Goal: Task Accomplishment & Management: Use online tool/utility

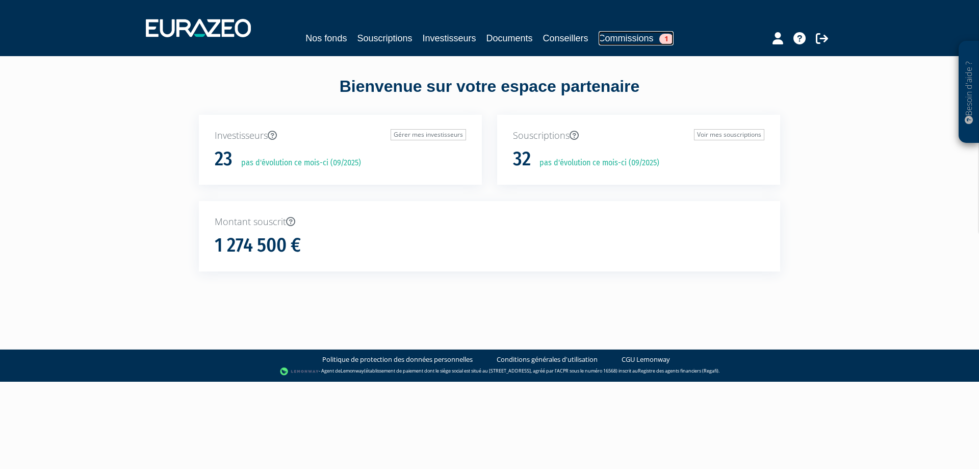
click at [634, 39] on link "Commissions 1" at bounding box center [636, 38] width 75 height 14
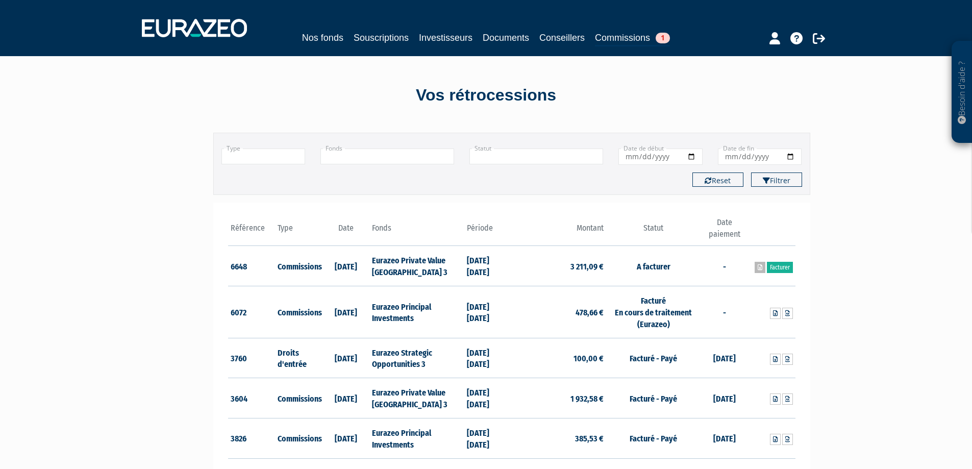
click at [754, 268] on link at bounding box center [759, 267] width 11 height 11
click at [782, 268] on link "Facturer" at bounding box center [780, 267] width 26 height 11
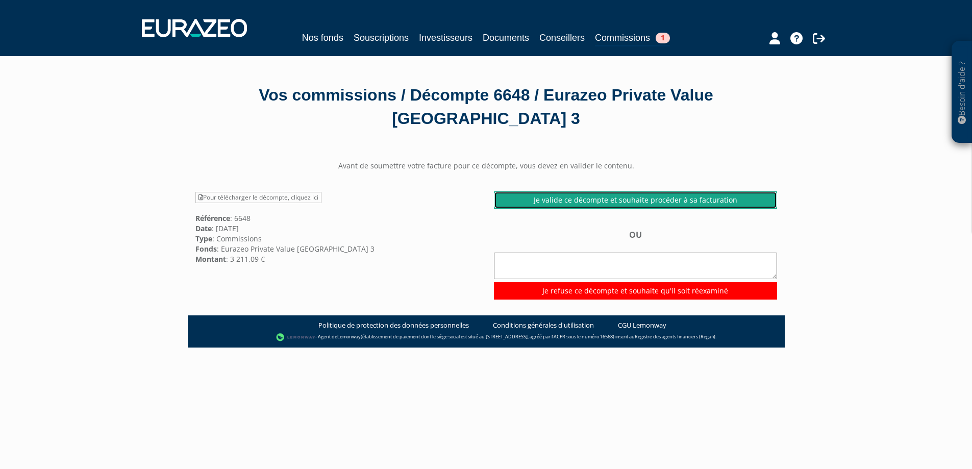
click at [627, 203] on link "Je valide ce décompte et souhaite procéder à sa facturation" at bounding box center [635, 199] width 283 height 17
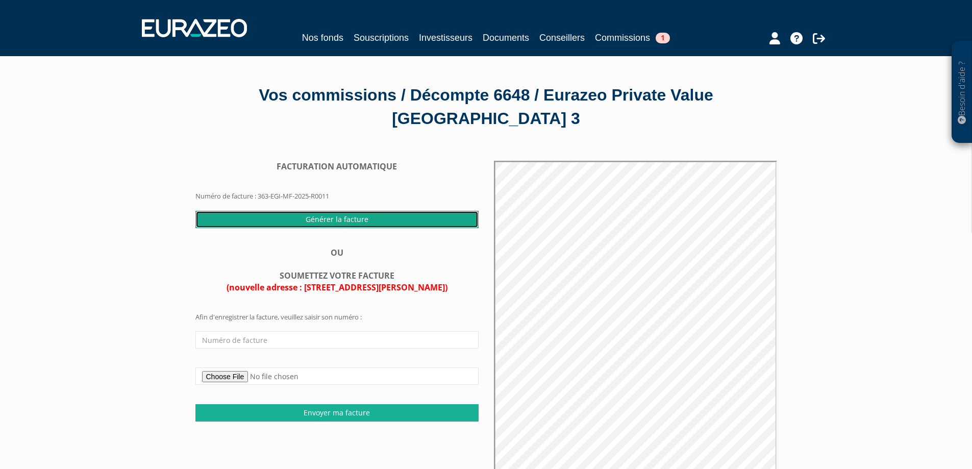
click at [337, 218] on input "Générer la facture" at bounding box center [336, 219] width 283 height 17
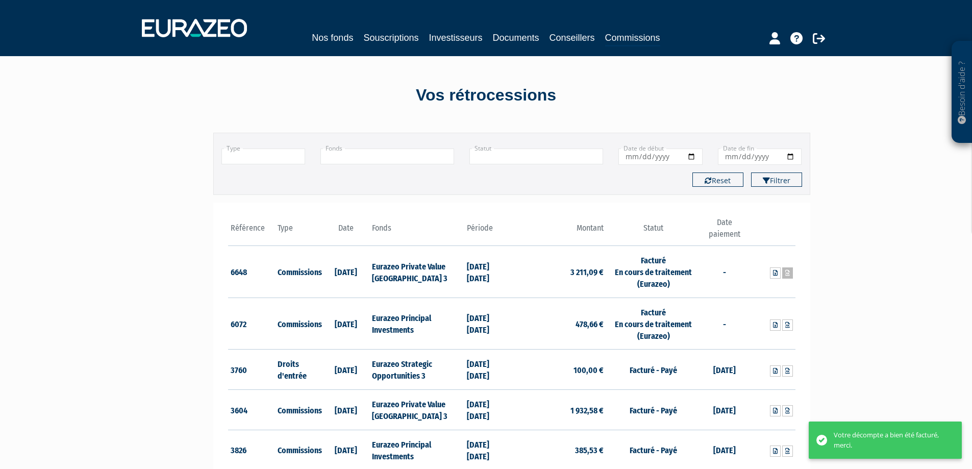
click at [787, 275] on icon at bounding box center [787, 273] width 5 height 6
